Goal: Check status: Check status

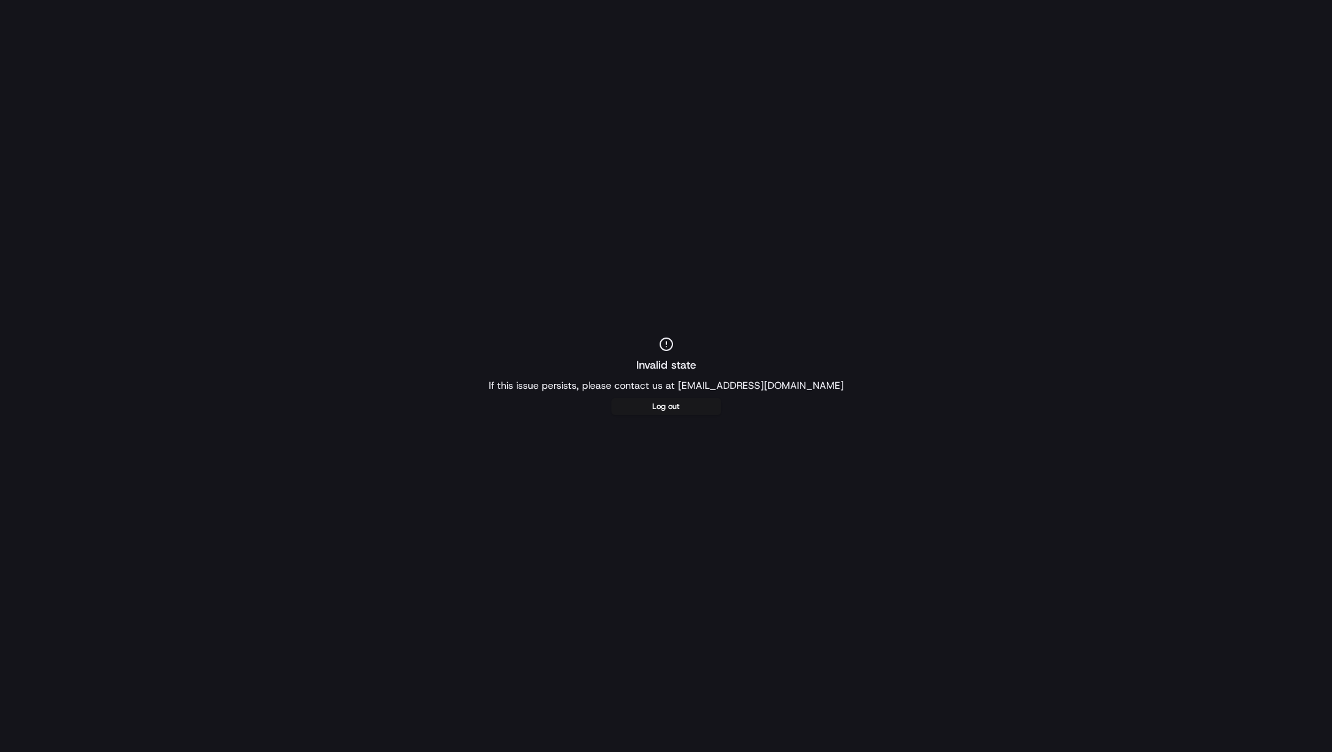
drag, startPoint x: 56, startPoint y: 0, endPoint x: 473, endPoint y: 102, distance: 429.6
click at [473, 102] on div "Invalid state If this issue persists, please contact us at support@usenash.com …" at bounding box center [666, 376] width 1332 height 752
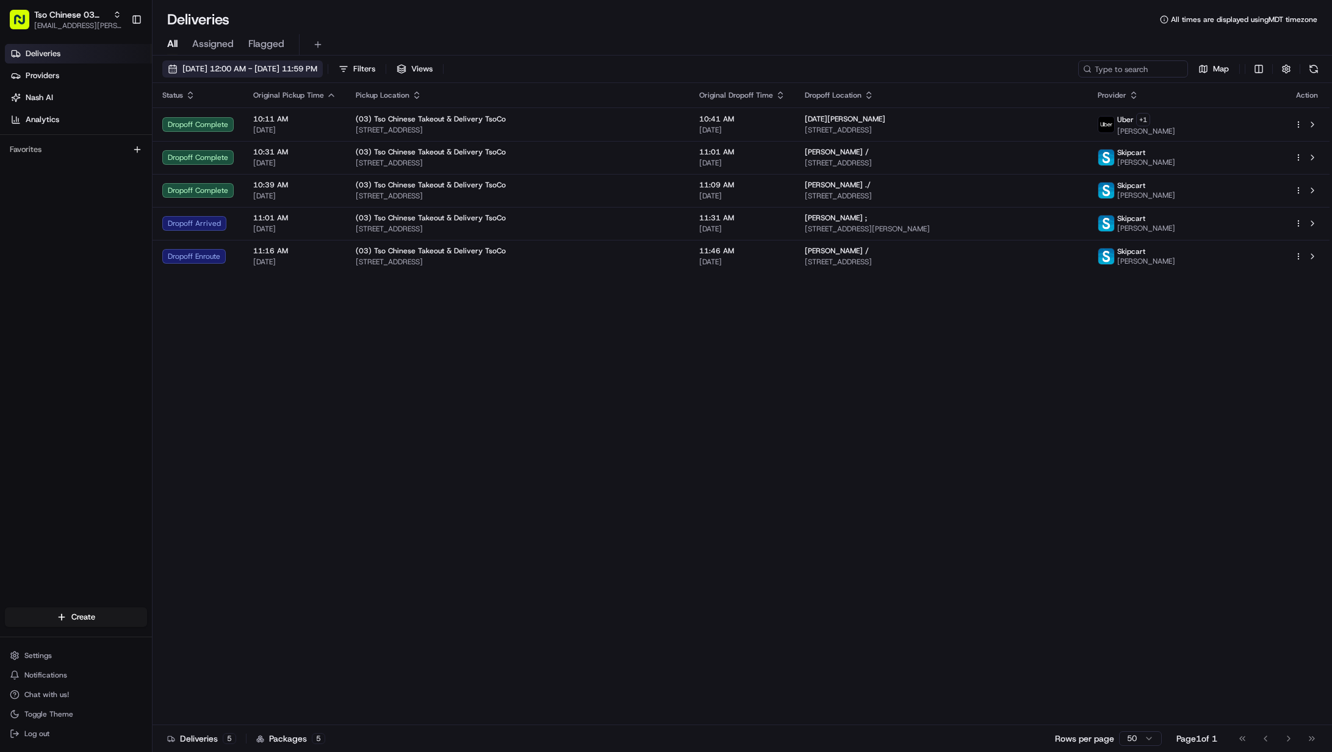
click at [204, 65] on span "[DATE] 12:00 AM - [DATE] 11:59 PM" at bounding box center [249, 68] width 135 height 11
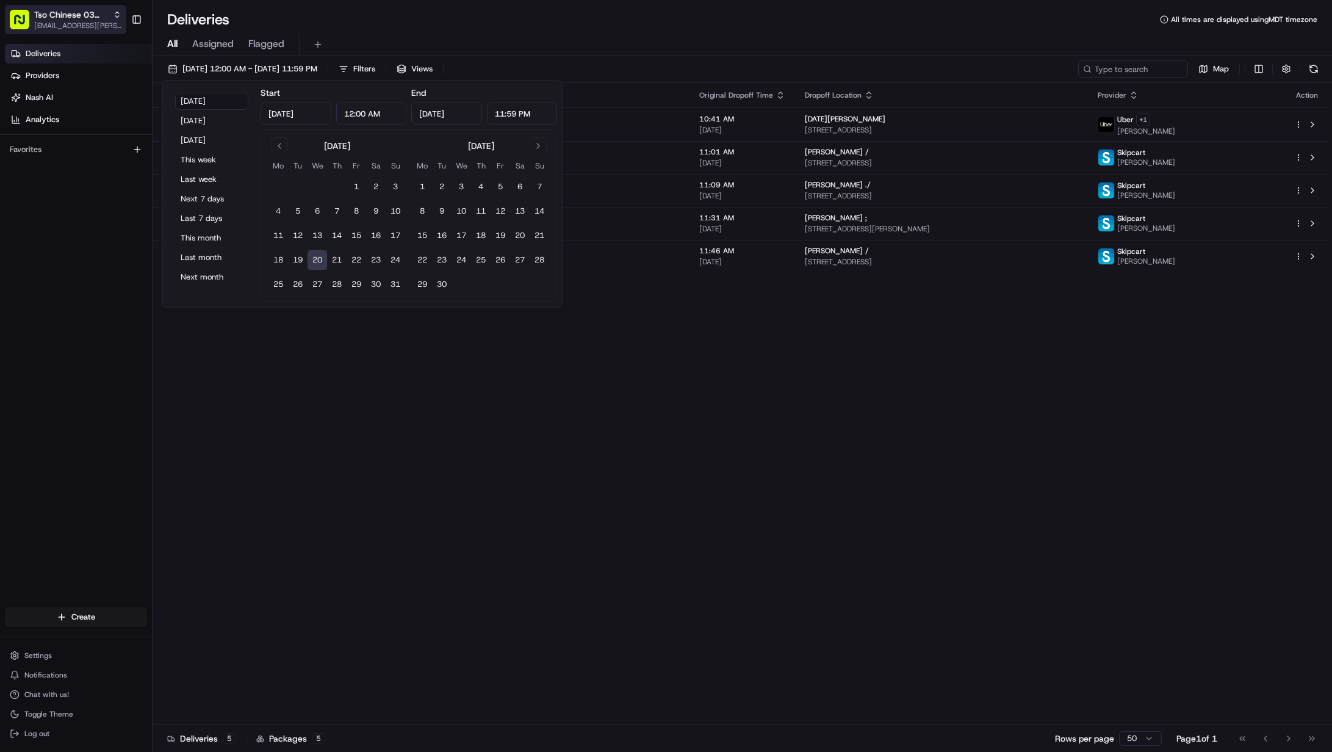
click at [97, 20] on span "Tso Chinese 03 TsoCo" at bounding box center [71, 15] width 74 height 12
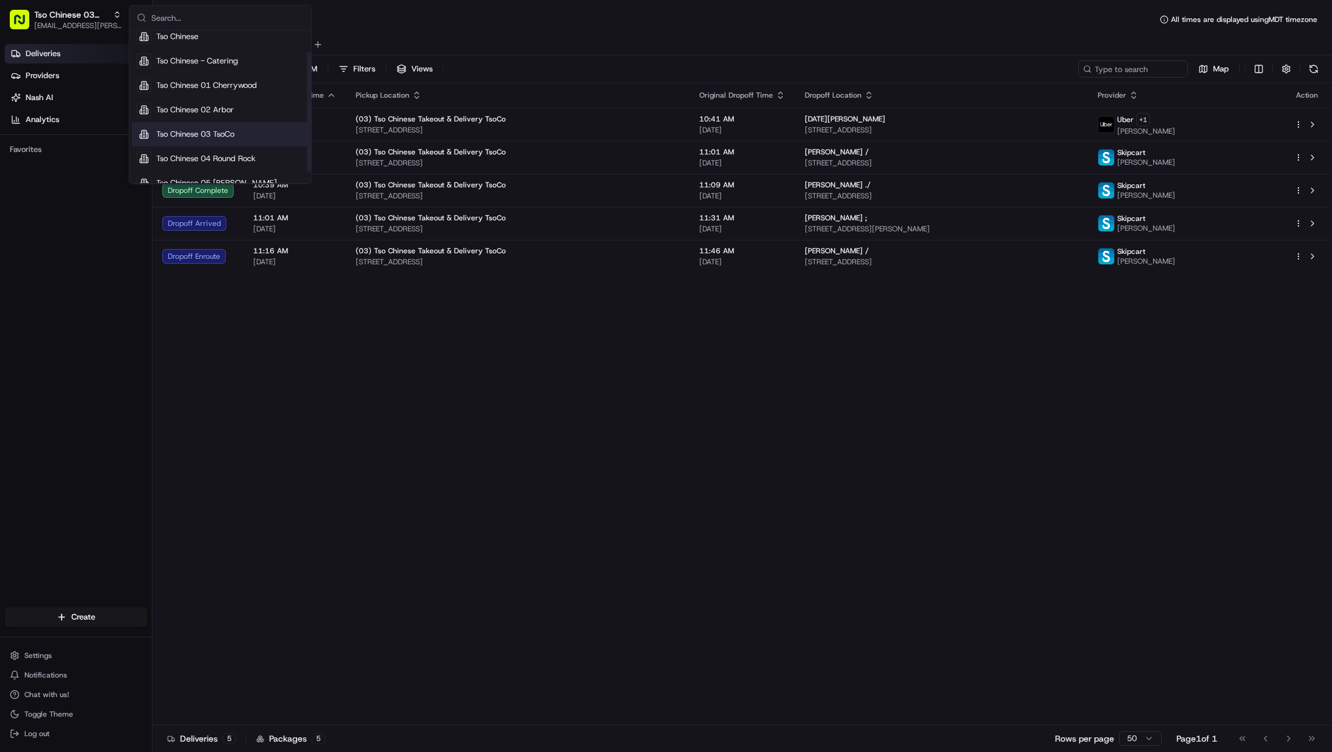
scroll to position [41, 0]
click at [229, 135] on div "Tso Chinese 04 Round Rock" at bounding box center [220, 144] width 177 height 24
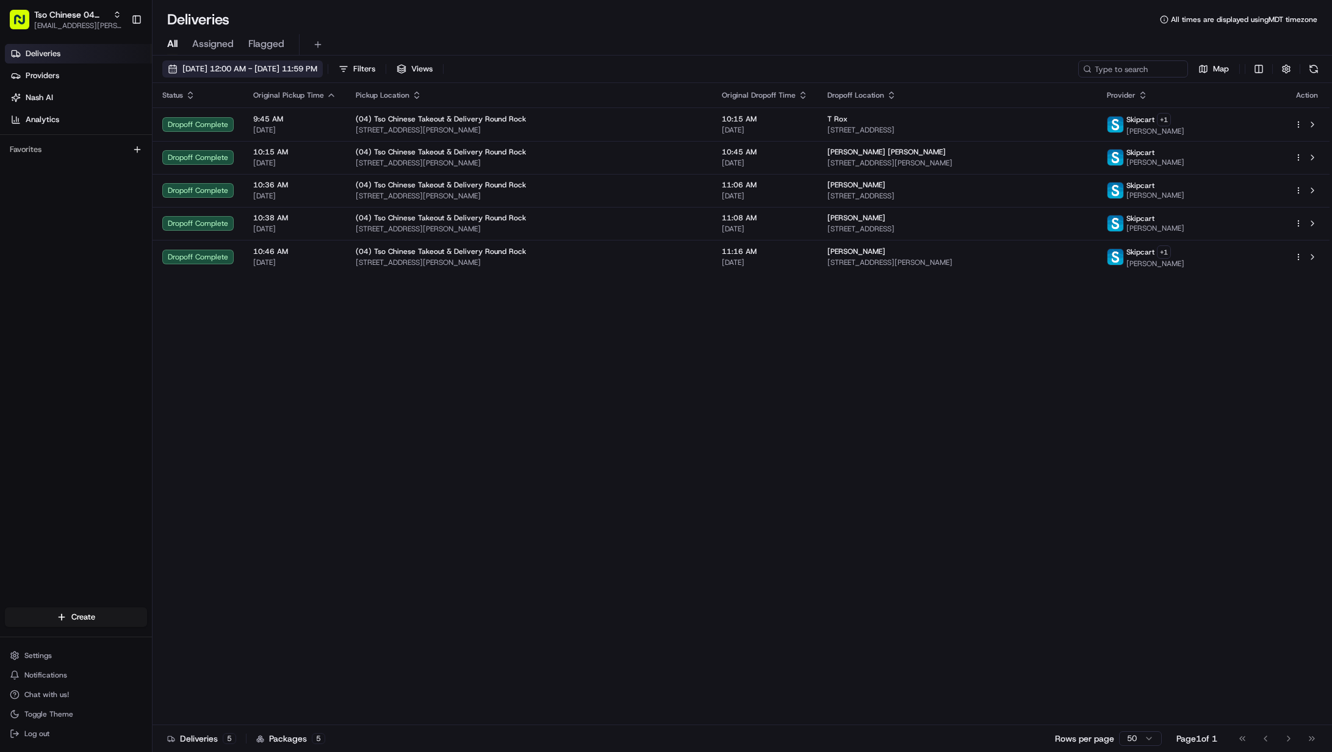
click at [317, 67] on span "[DATE] 12:00 AM - [DATE] 11:59 PM" at bounding box center [249, 68] width 135 height 11
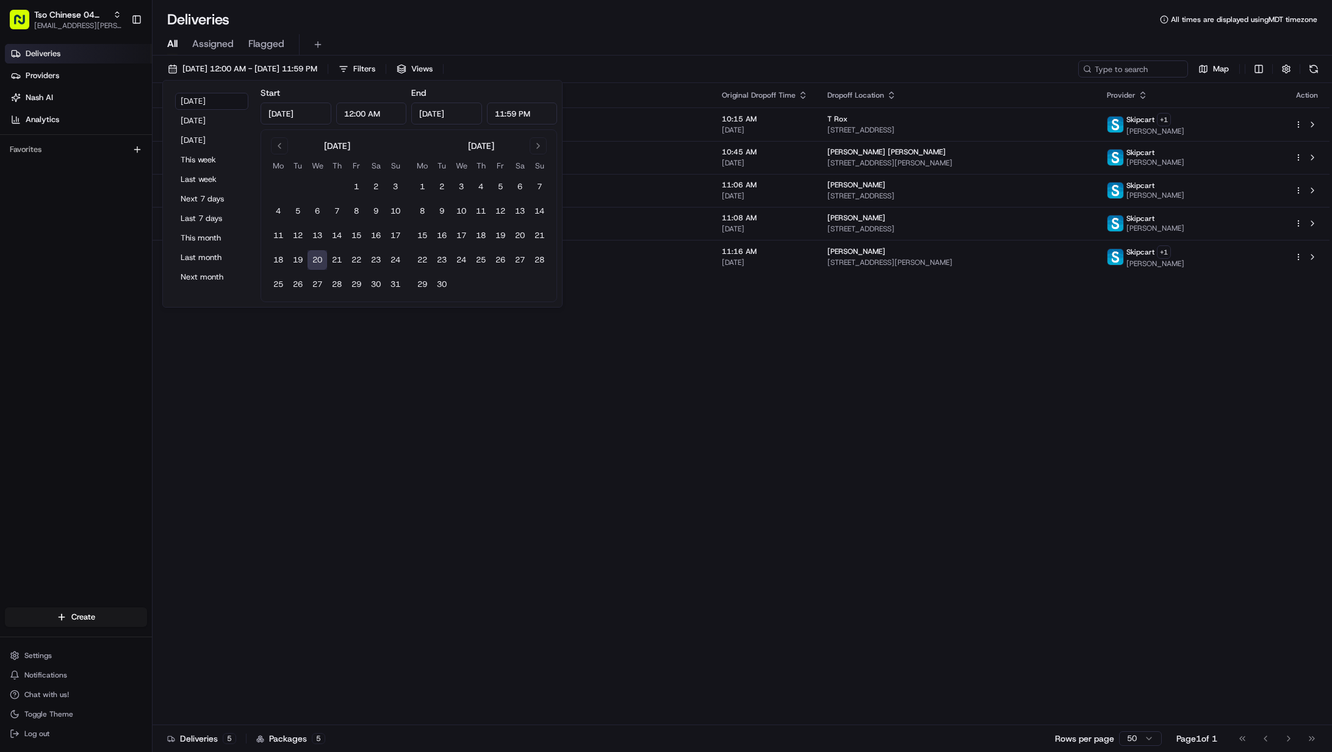
drag, startPoint x: 314, startPoint y: 256, endPoint x: 320, endPoint y: 246, distance: 11.0
click at [315, 256] on button "20" at bounding box center [317, 260] width 20 height 20
click at [320, 229] on button "13" at bounding box center [317, 236] width 20 height 20
type input "[DATE]"
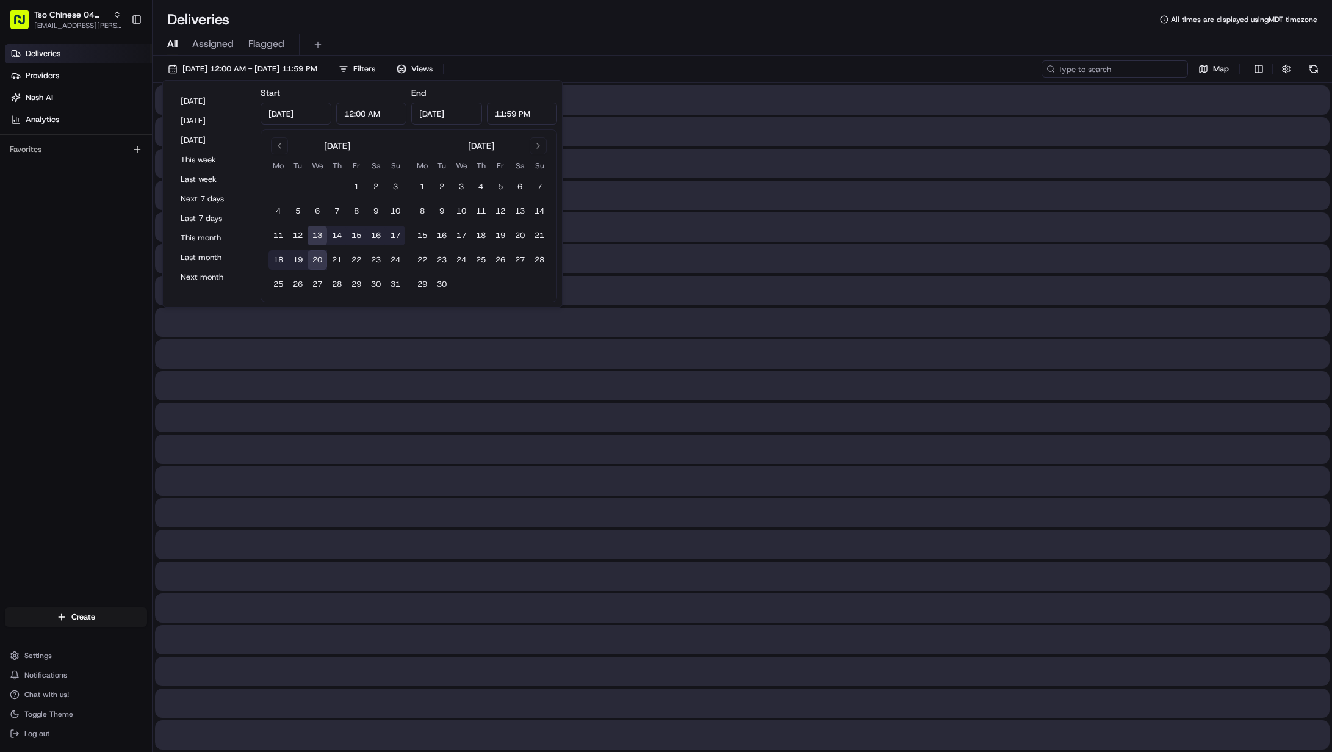
click at [1115, 70] on input at bounding box center [1114, 68] width 146 height 17
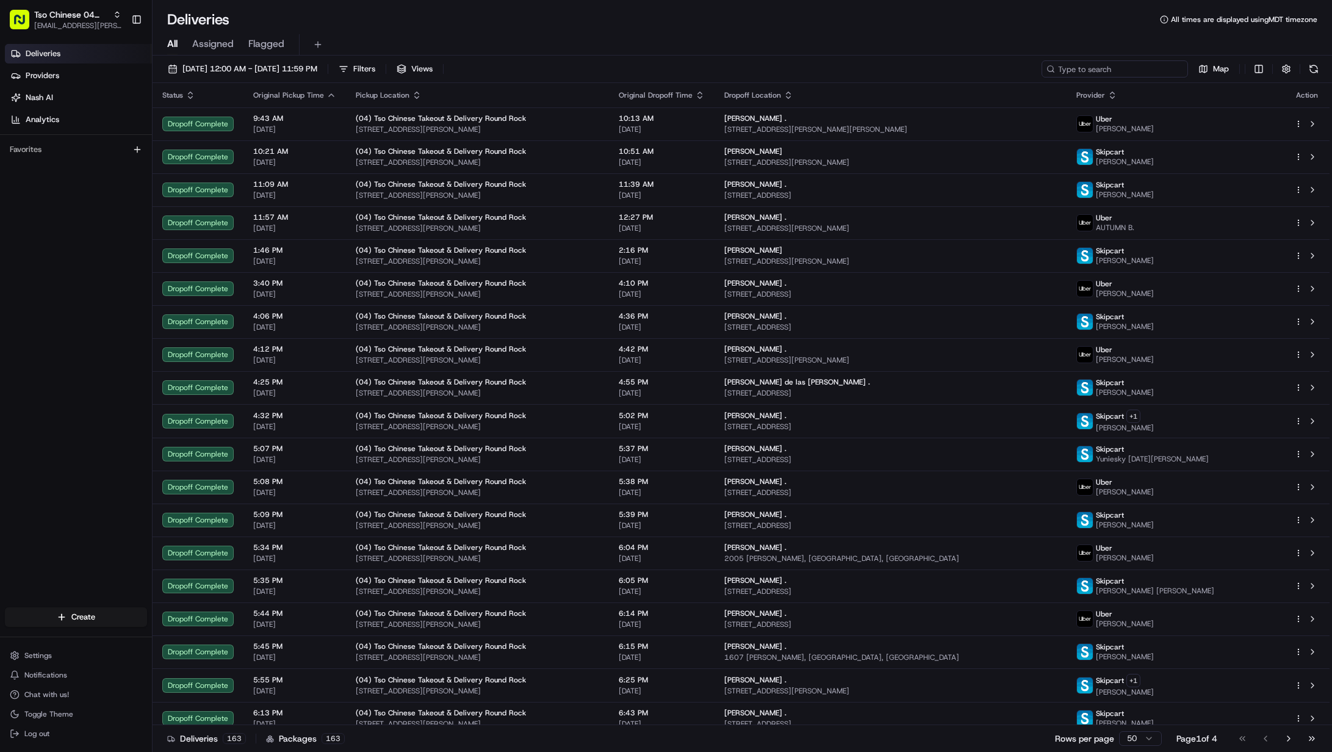
paste input "Esme"
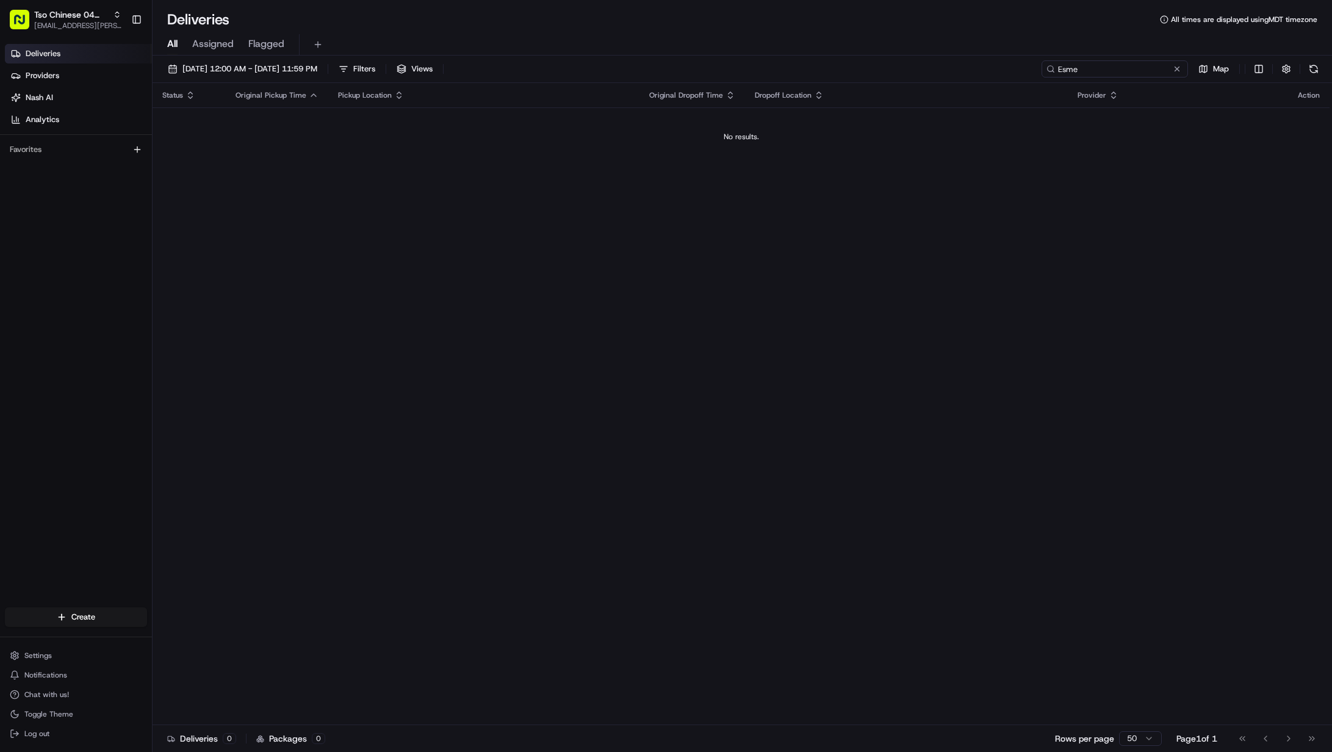
type input "Esme"
